Goal: Task Accomplishment & Management: Use online tool/utility

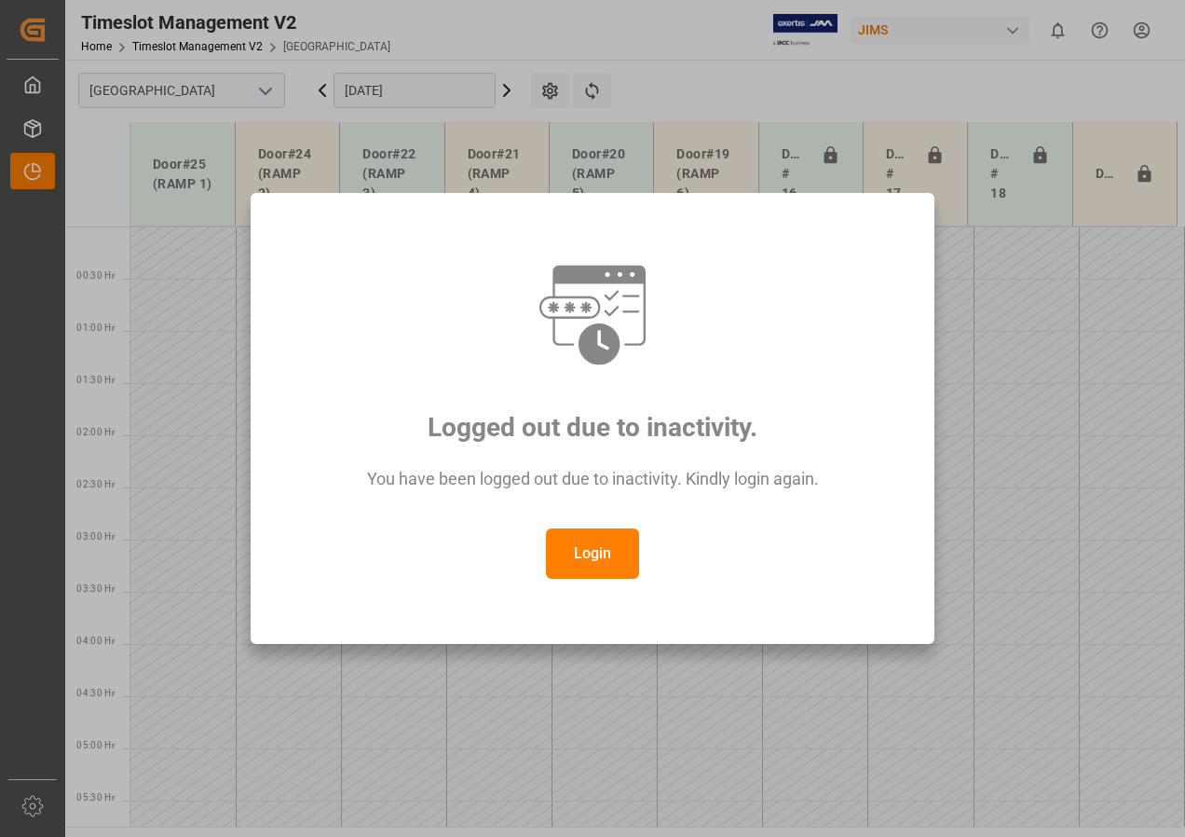
scroll to position [705, 0]
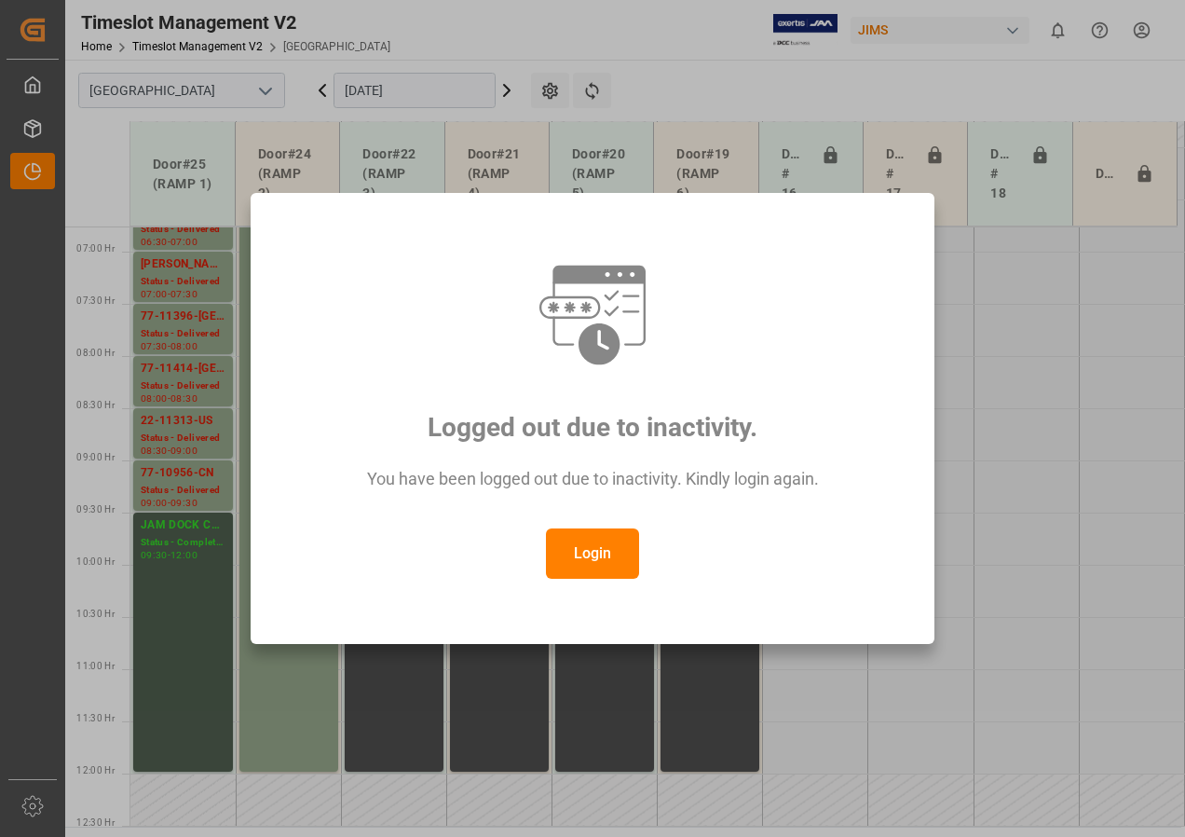
click at [576, 566] on button "Login" at bounding box center [592, 553] width 93 height 50
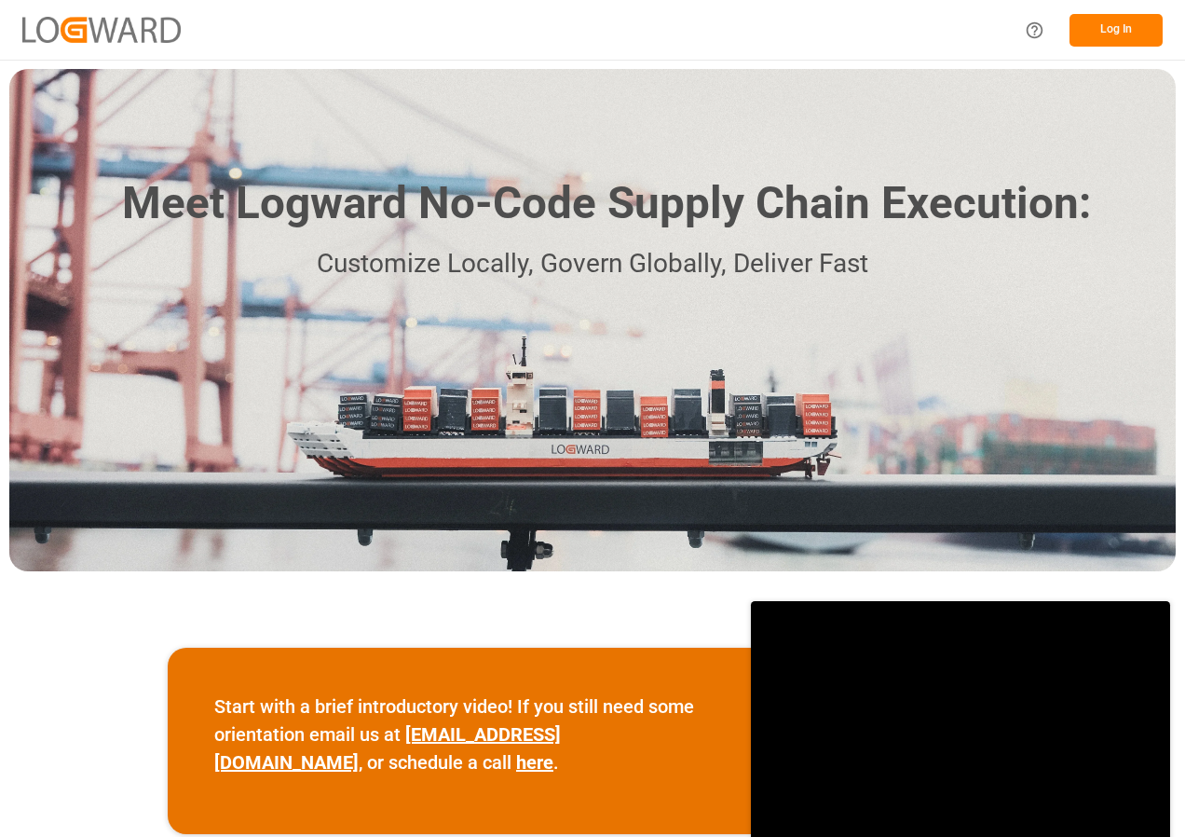
click at [1125, 19] on button "Log In" at bounding box center [1116, 30] width 93 height 33
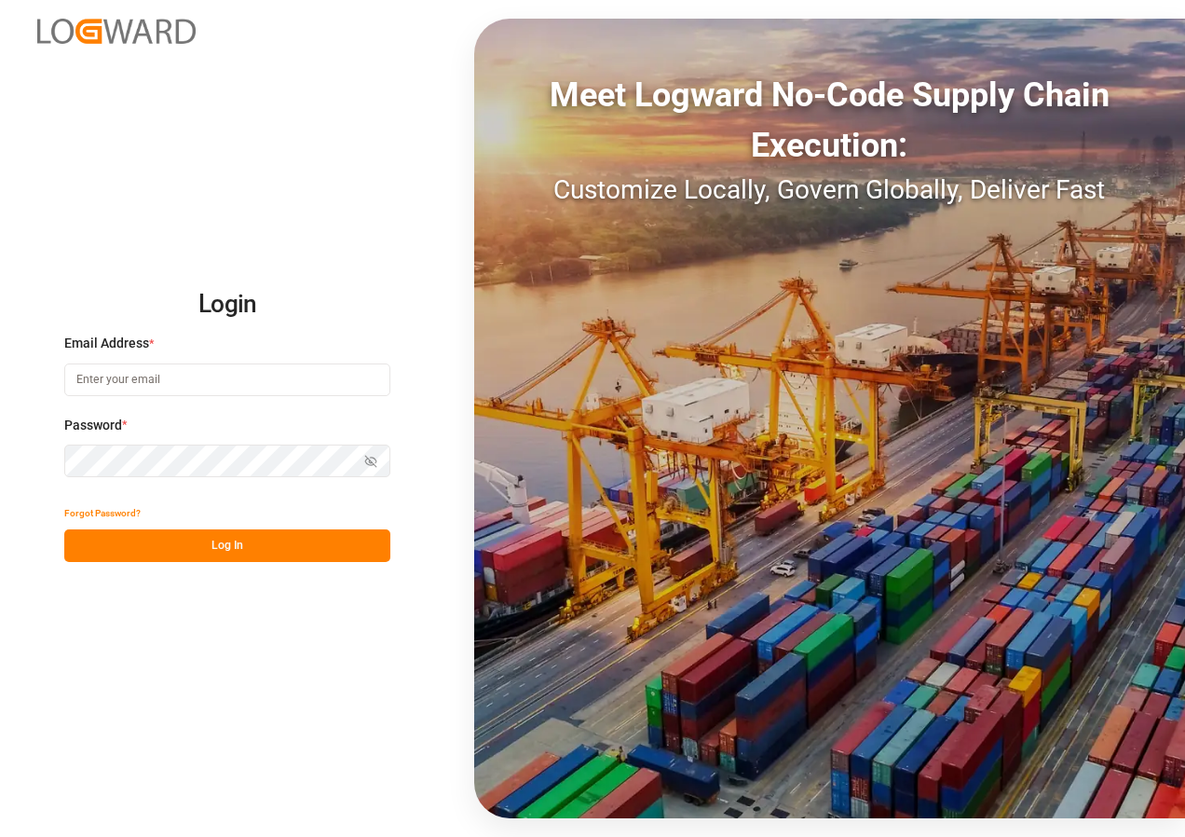
type input "[EMAIL_ADDRESS][DOMAIN_NAME]"
click at [227, 552] on button "Log In" at bounding box center [227, 545] width 326 height 33
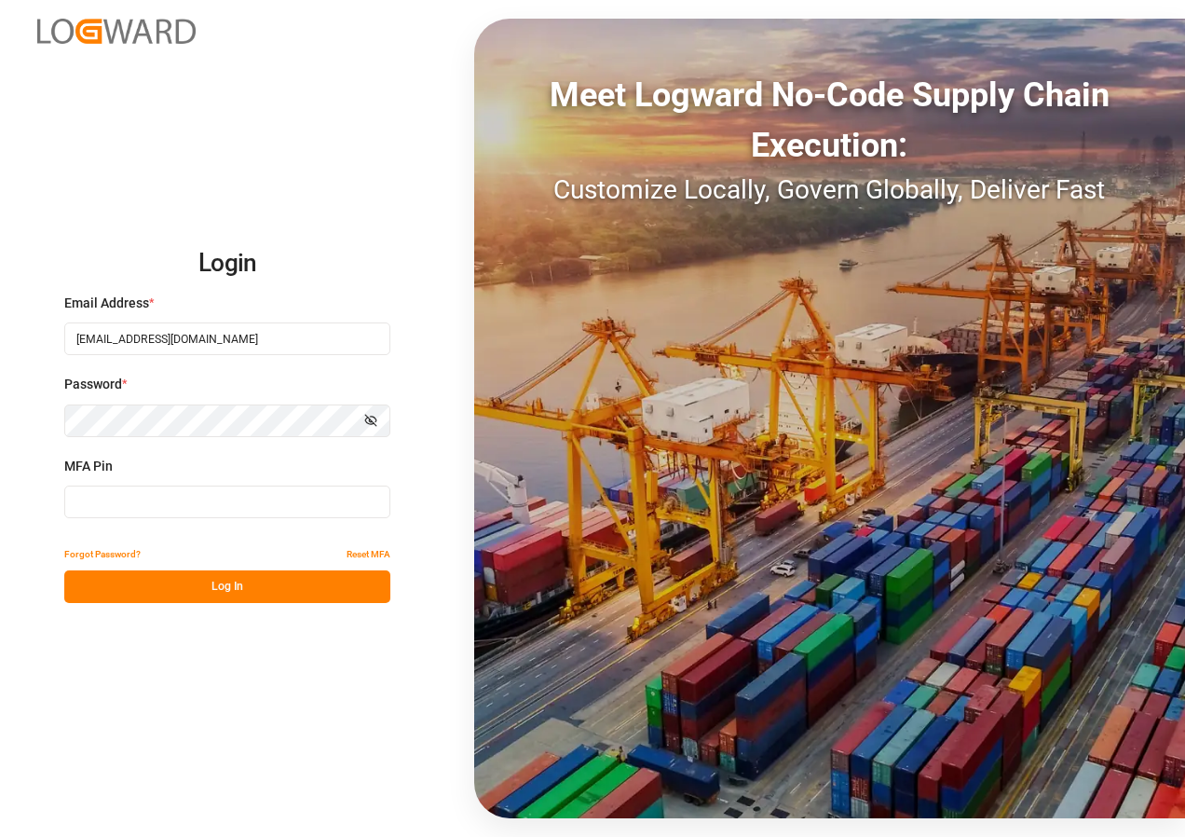
click at [176, 501] on input at bounding box center [227, 501] width 326 height 33
type input "100114"
click at [205, 584] on button "Log In" at bounding box center [227, 586] width 326 height 33
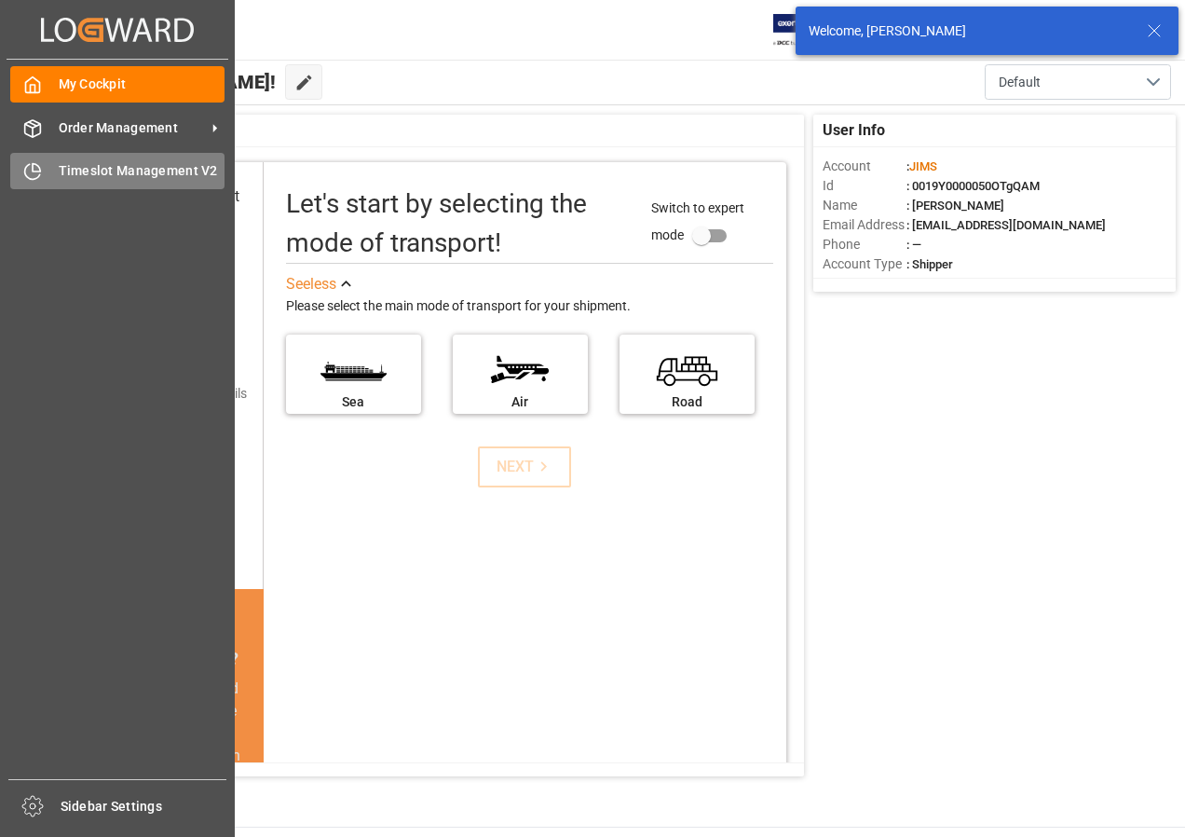
click at [50, 170] on div "Timeslot Management V2 Timeslot Management V2" at bounding box center [117, 171] width 214 height 36
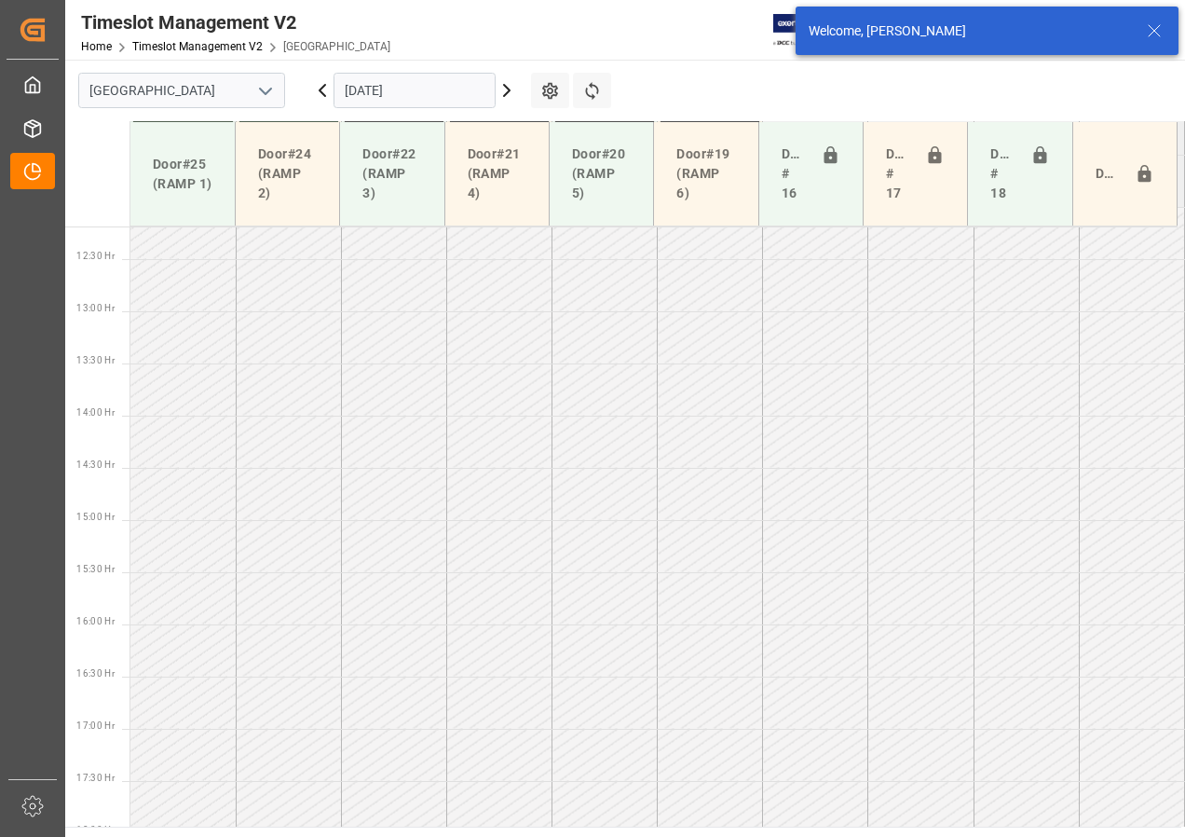
scroll to position [1279, 0]
click at [417, 89] on input "[DATE]" at bounding box center [415, 90] width 162 height 35
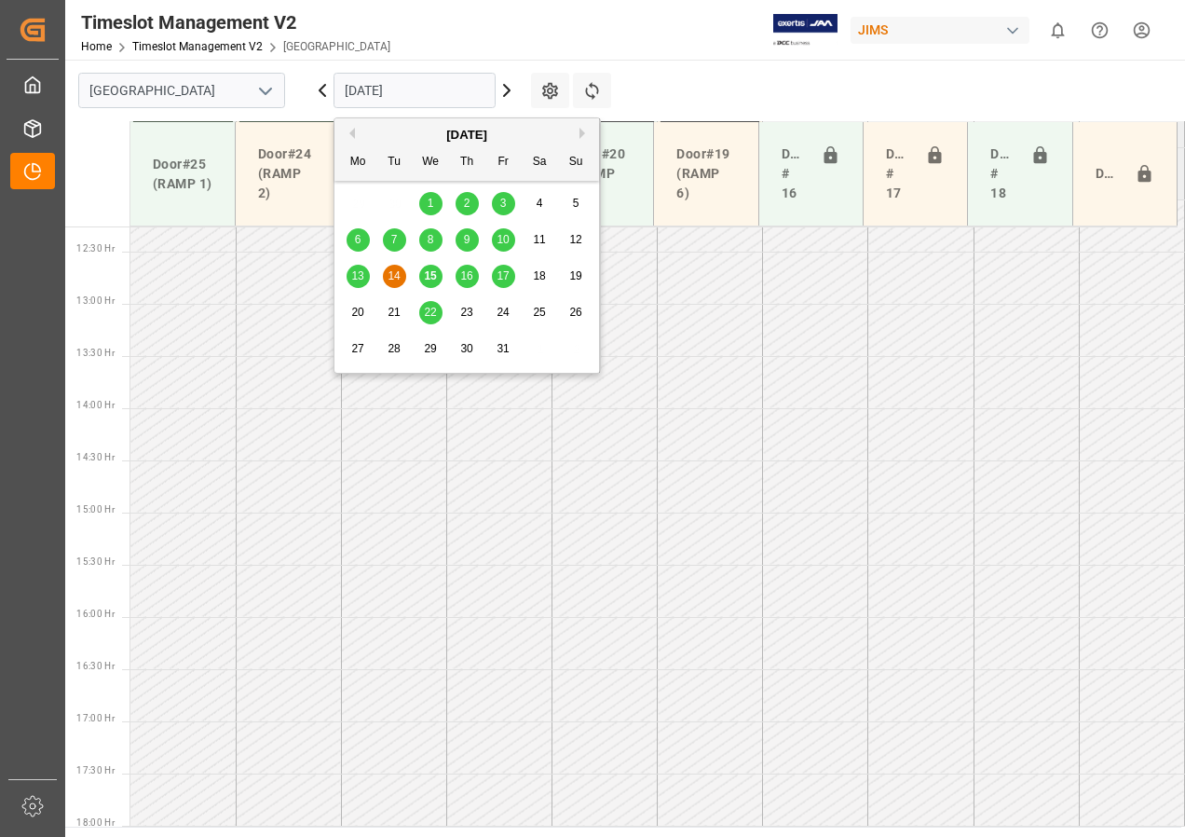
click at [438, 271] on div "15" at bounding box center [430, 277] width 23 height 22
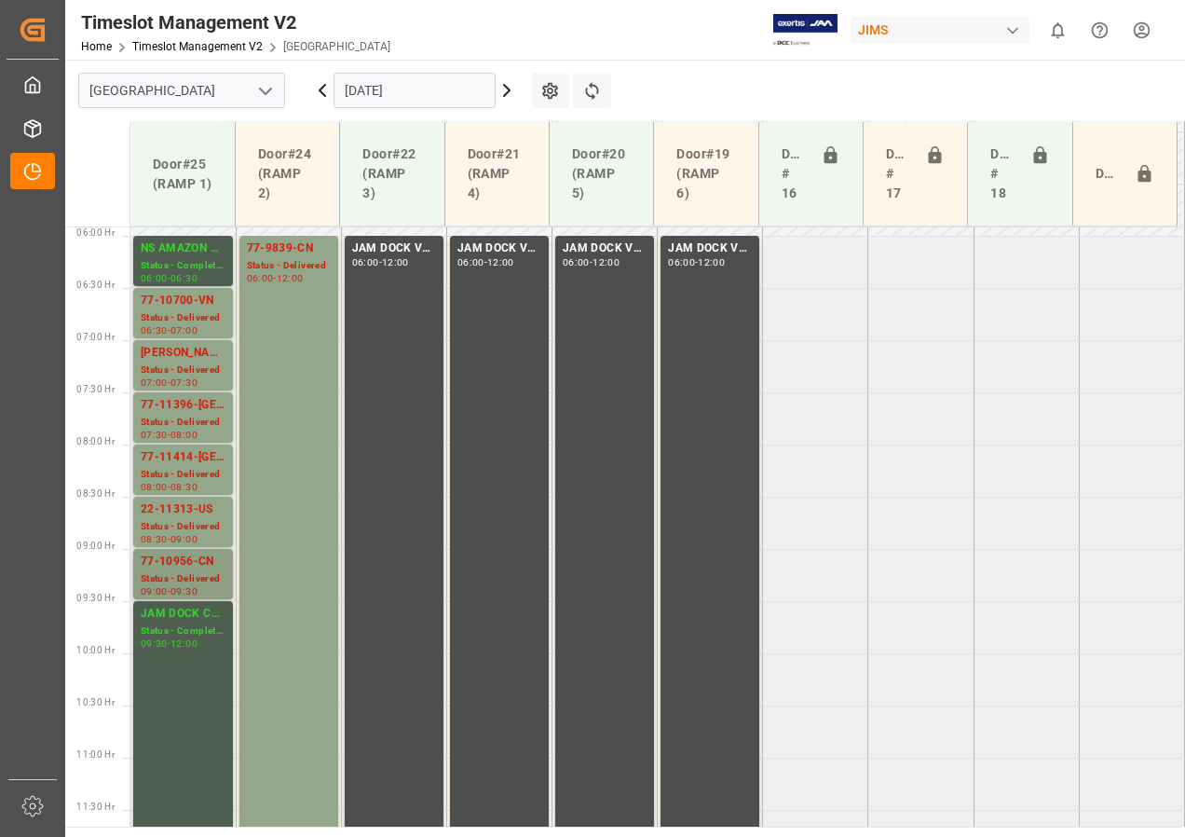
scroll to position [526, 0]
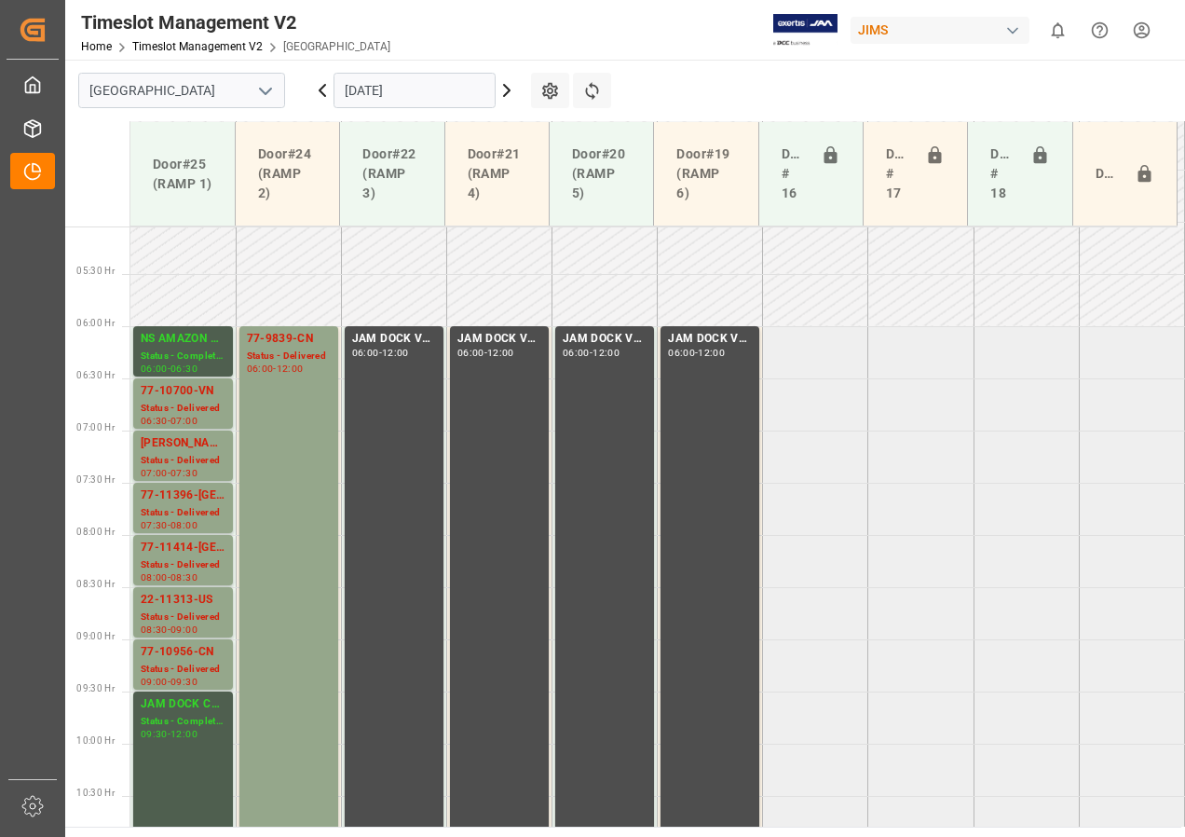
click at [375, 89] on input "[DATE]" at bounding box center [415, 90] width 162 height 35
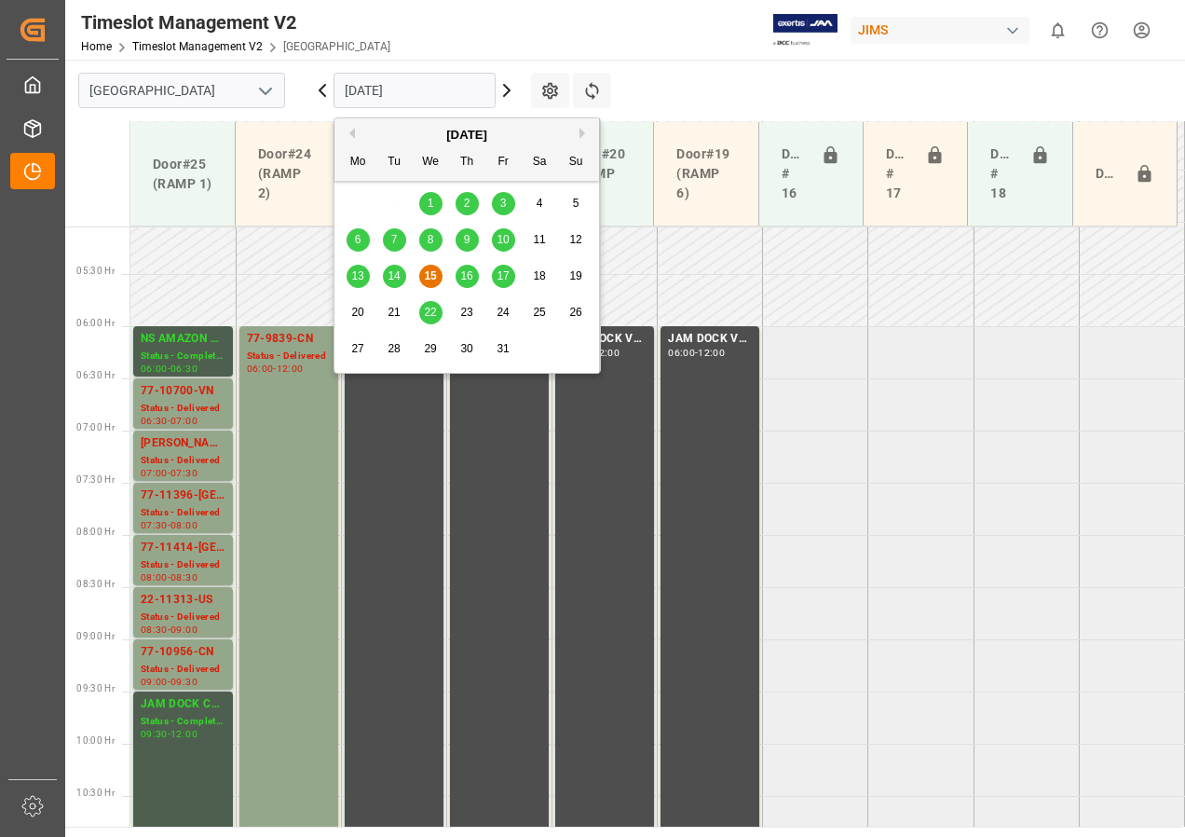
click at [460, 265] on div "13 14 15 16 17 18 19" at bounding box center [467, 276] width 254 height 36
click at [467, 274] on span "16" at bounding box center [466, 275] width 12 height 13
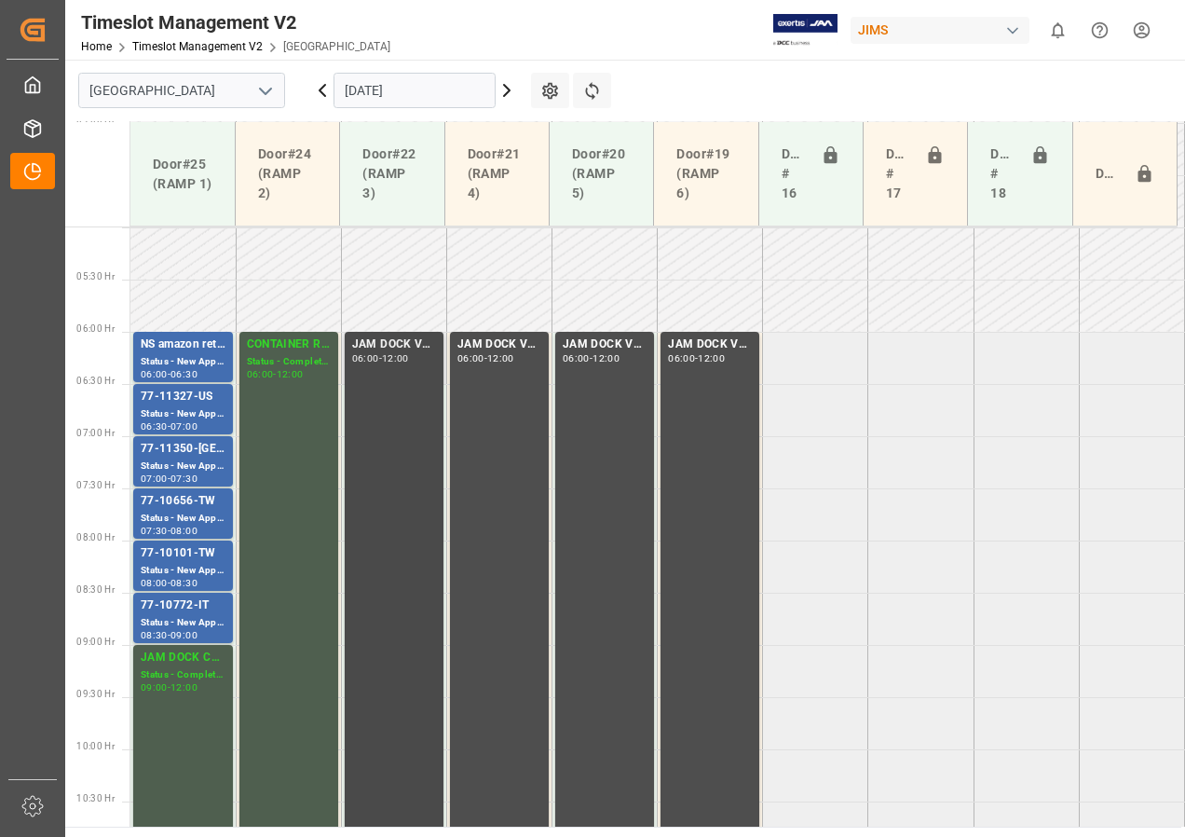
scroll to position [624, 0]
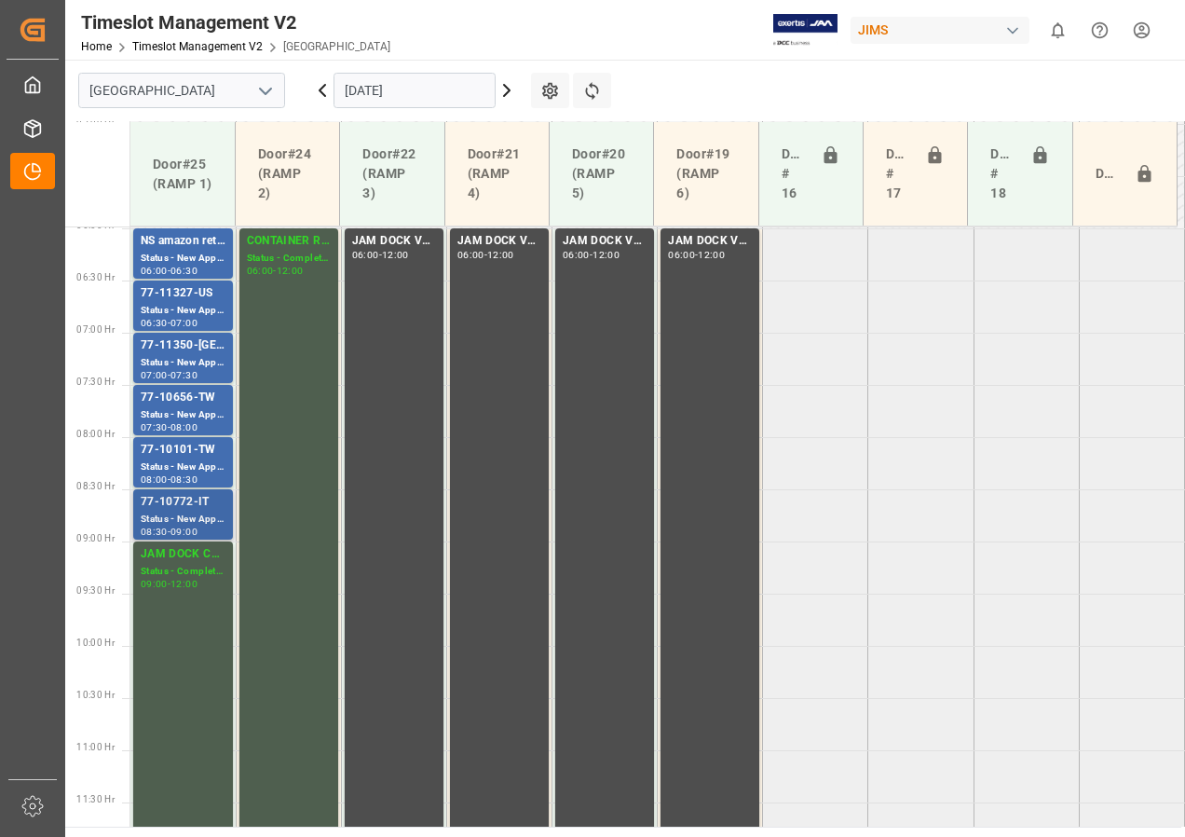
click at [184, 512] on div "Status - New Appointment" at bounding box center [183, 519] width 85 height 16
click at [184, 453] on div "77-10101-TW" at bounding box center [183, 450] width 85 height 19
click at [196, 419] on div "Status - New Appointment" at bounding box center [183, 415] width 85 height 16
click at [196, 362] on div "Status - New Appointment" at bounding box center [183, 363] width 85 height 16
click at [172, 294] on div "77-11327-US" at bounding box center [183, 293] width 85 height 19
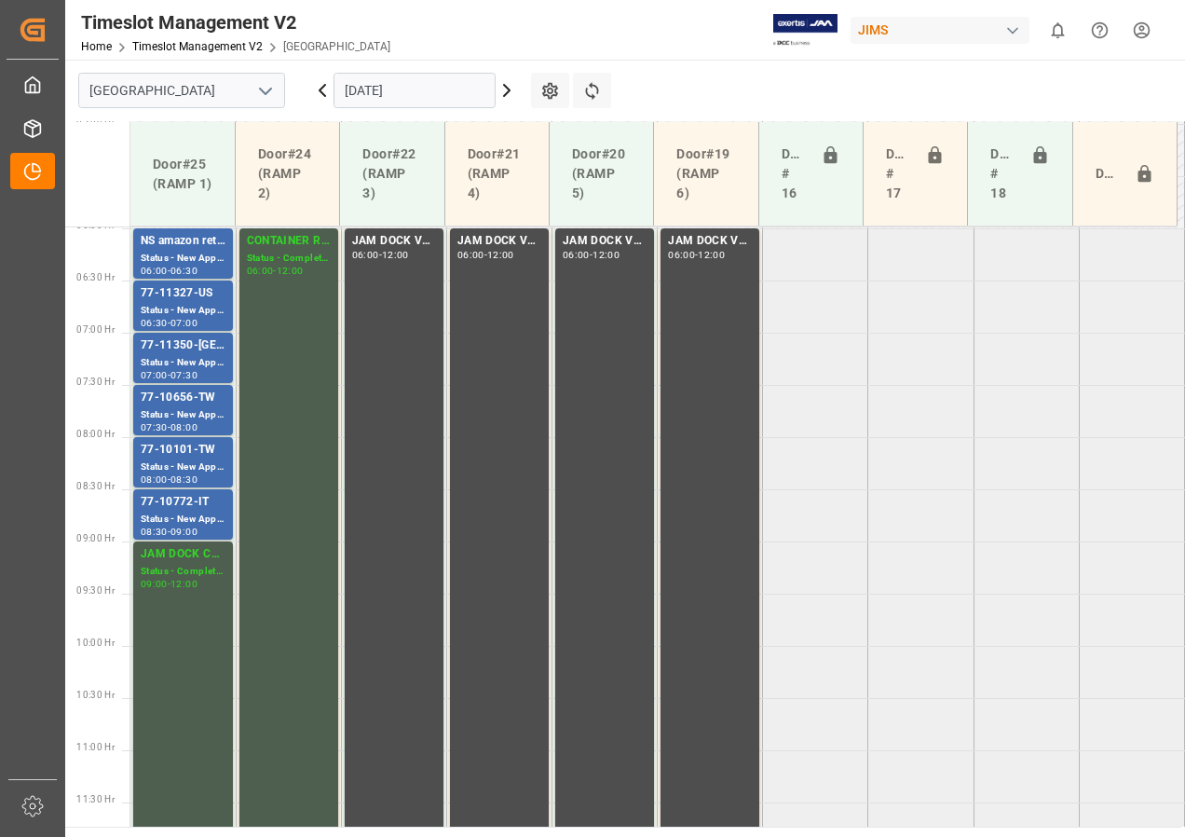
click at [170, 270] on div "-" at bounding box center [169, 270] width 3 height 8
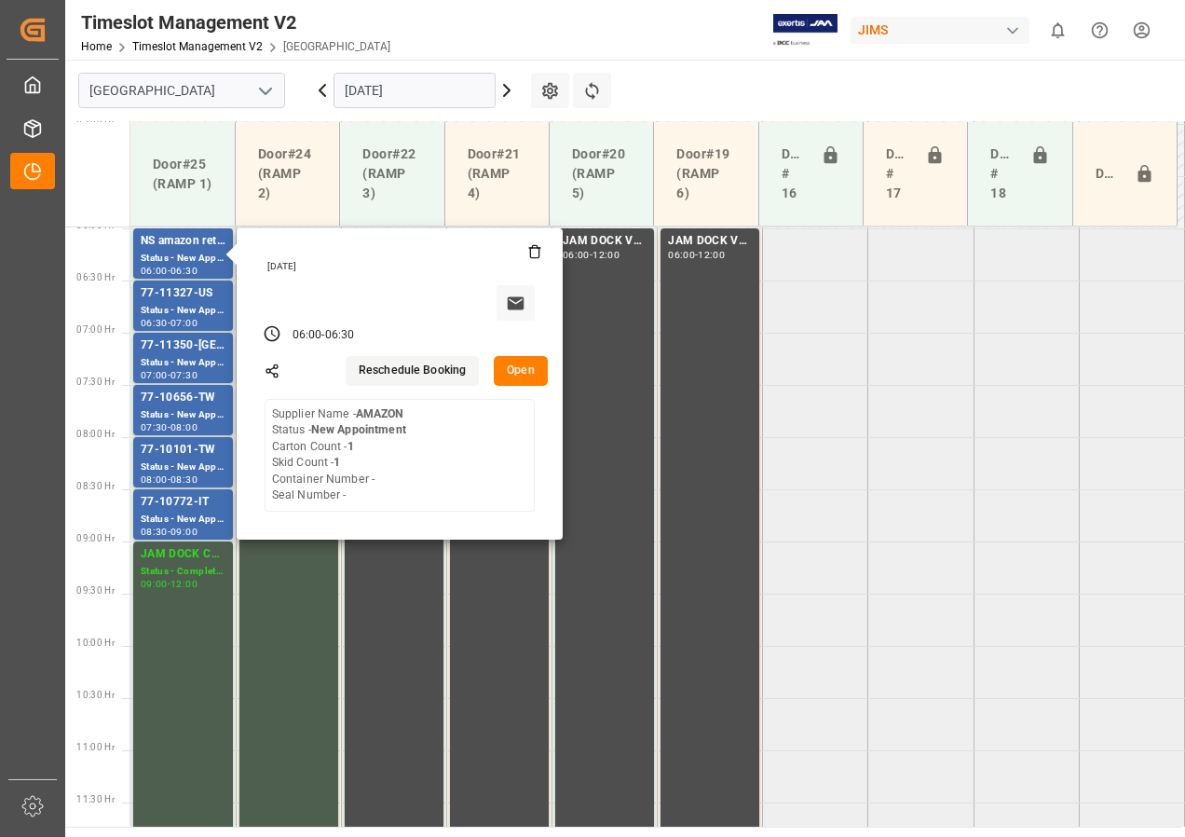
click at [402, 95] on input "[DATE]" at bounding box center [415, 90] width 162 height 35
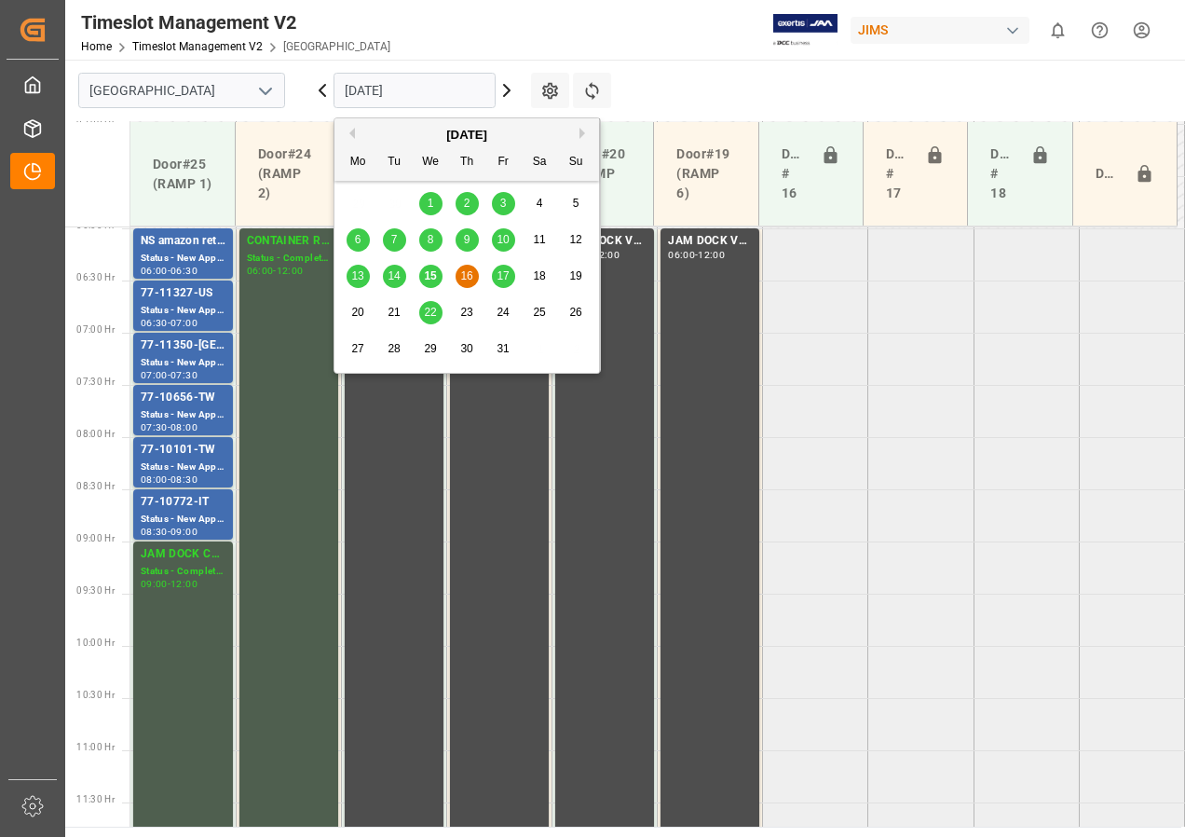
click at [503, 275] on span "17" at bounding box center [503, 275] width 12 height 13
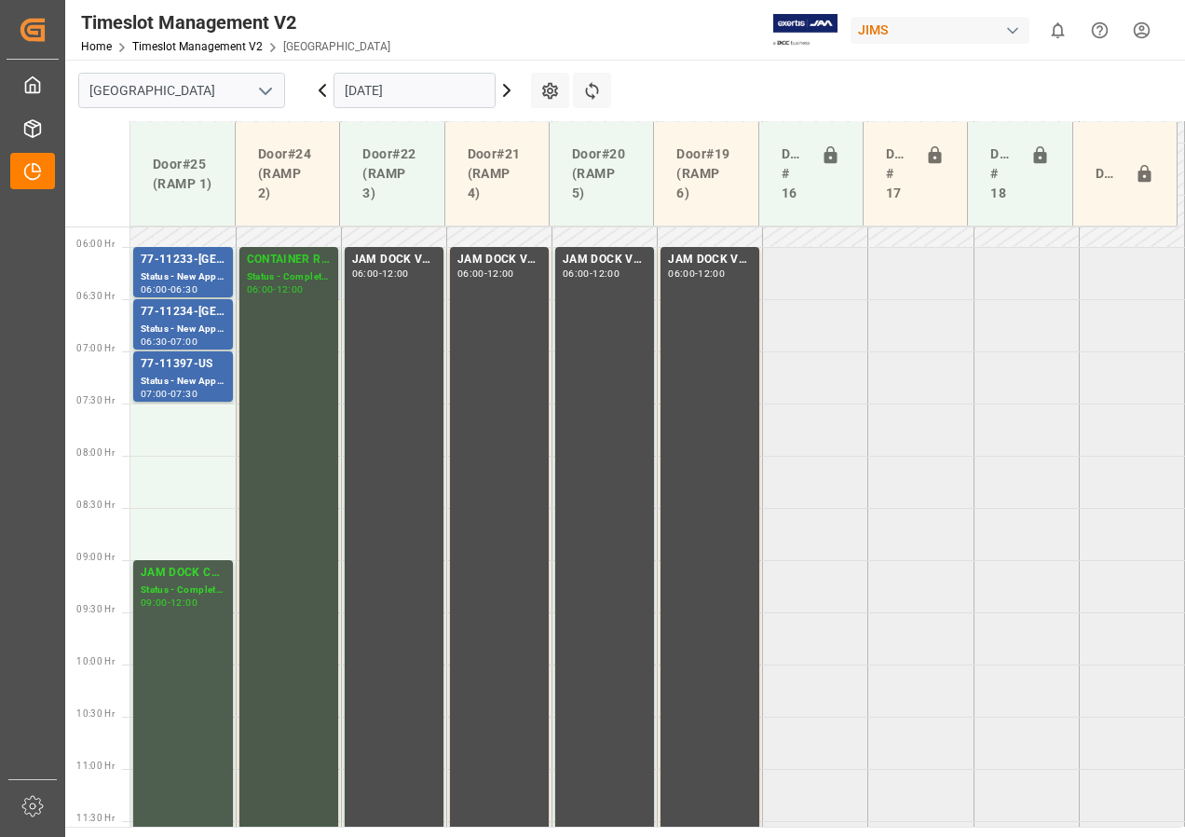
scroll to position [502, 0]
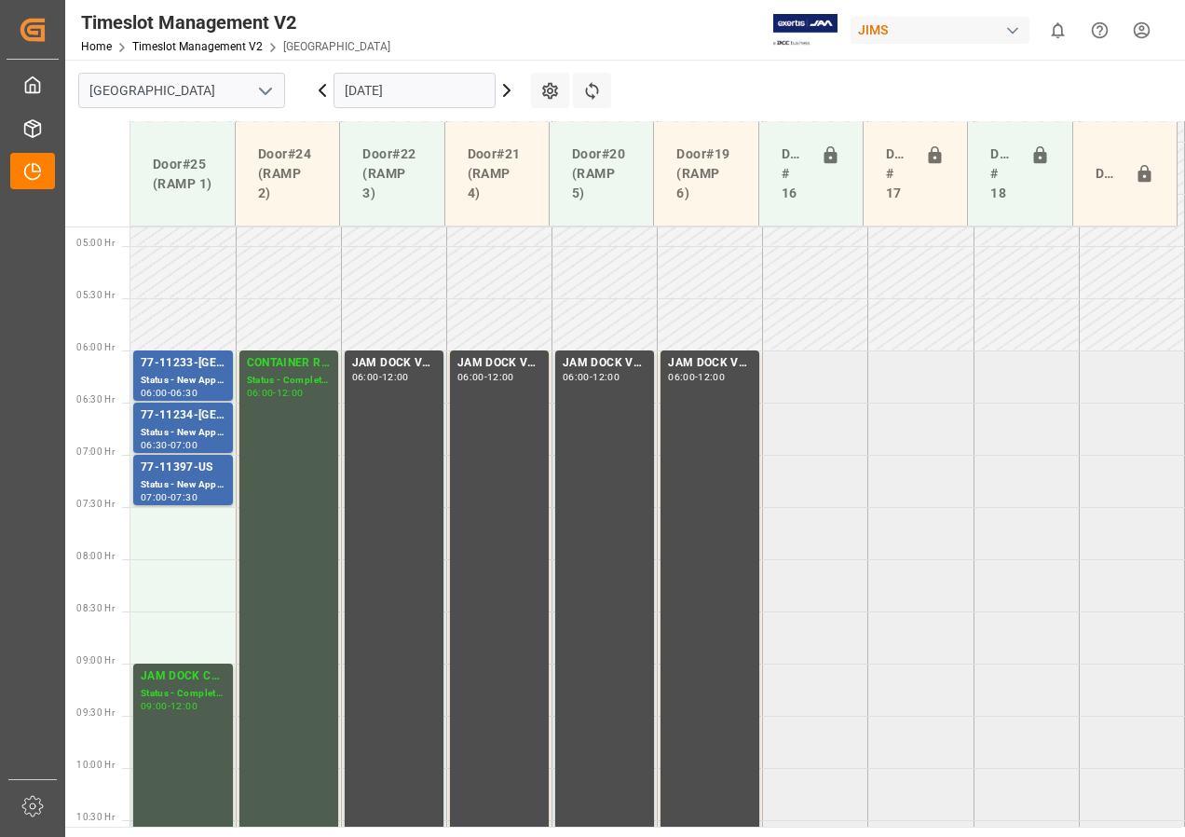
click at [375, 83] on input "[DATE]" at bounding box center [415, 90] width 162 height 35
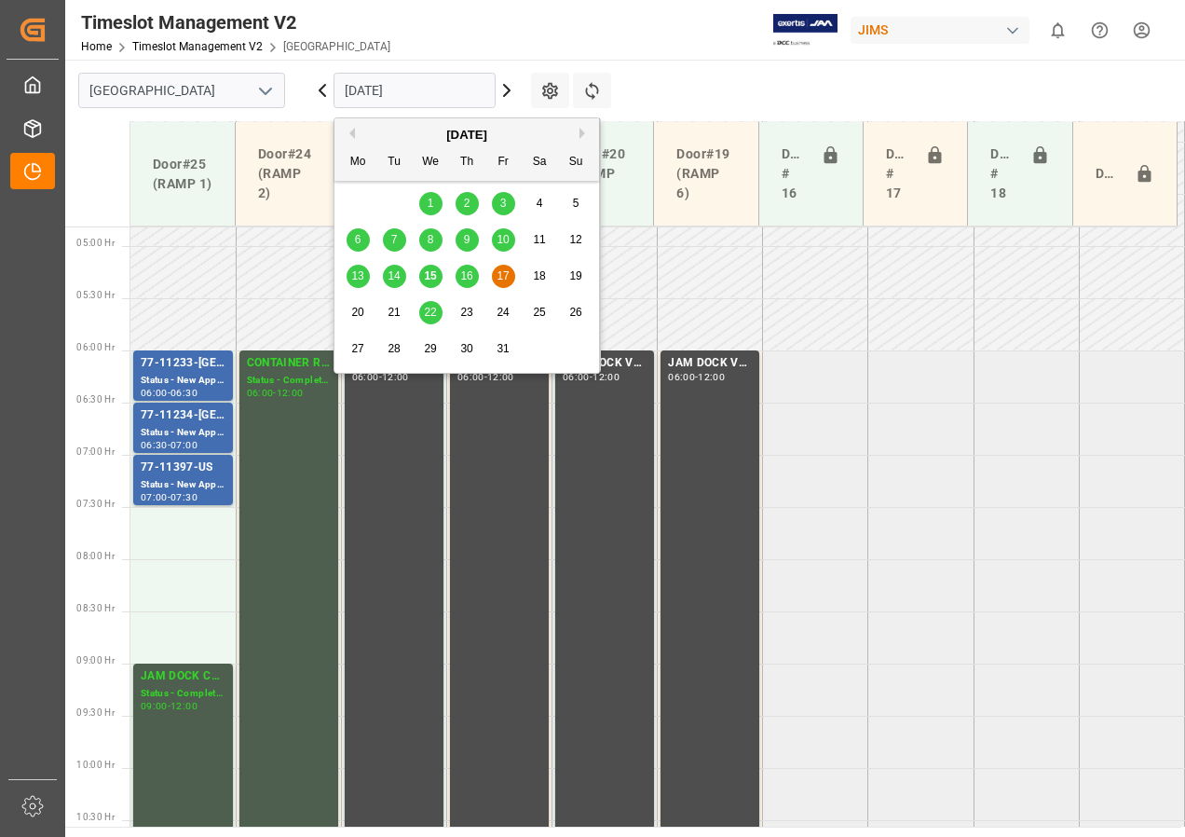
click at [396, 89] on input "[DATE]" at bounding box center [415, 90] width 162 height 35
click at [466, 276] on span "16" at bounding box center [466, 275] width 12 height 13
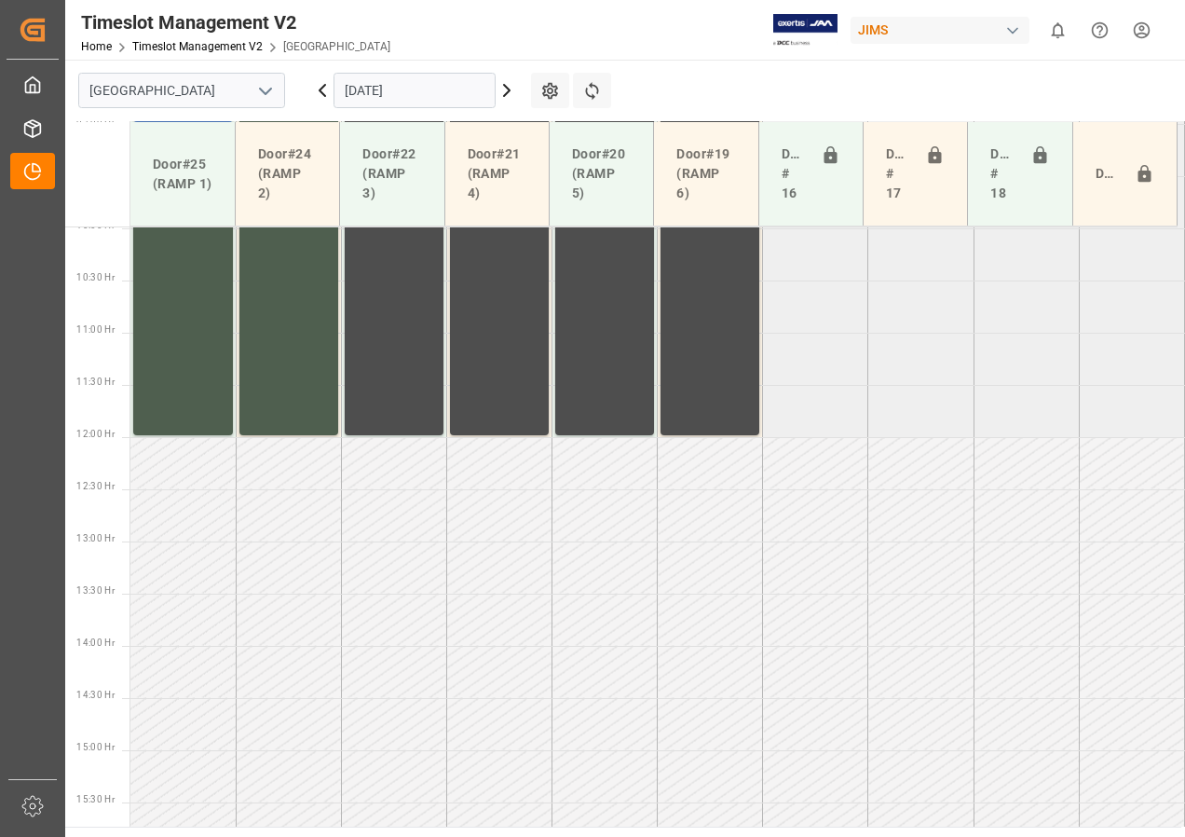
scroll to position [1279, 0]
